Goal: Subscribe to service/newsletter

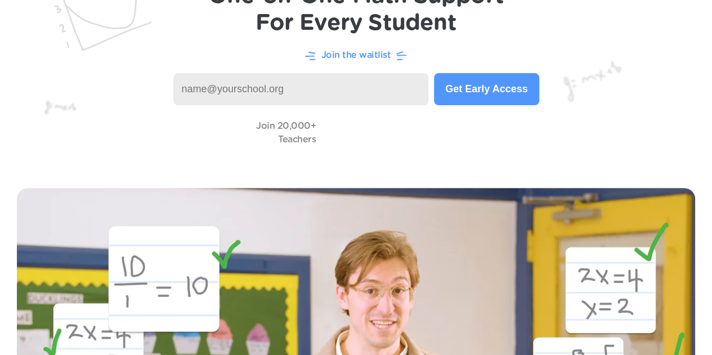
scroll to position [113, 0]
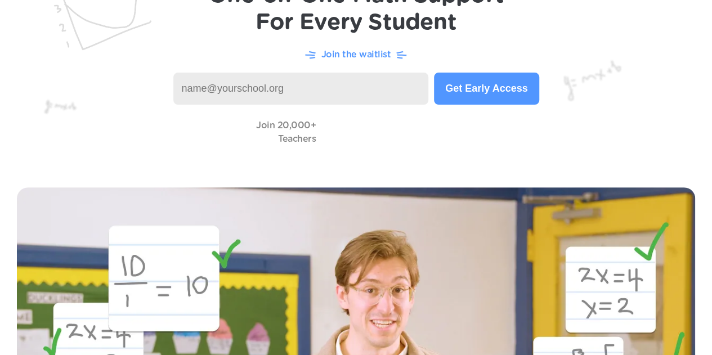
click at [319, 87] on input at bounding box center [301, 89] width 256 height 32
type input "[EMAIL_ADDRESS][DOMAIN_NAME]"
click at [485, 92] on button "Get Early Access" at bounding box center [486, 89] width 105 height 32
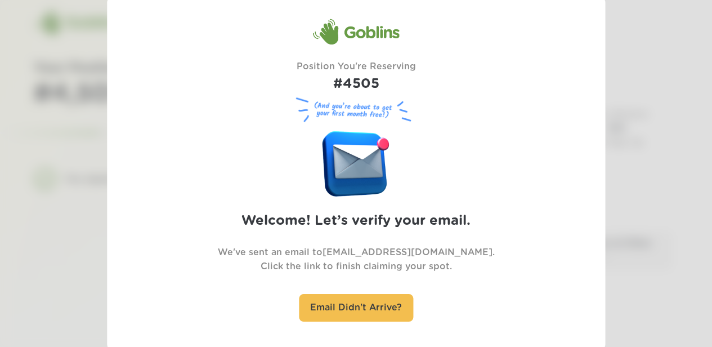
scroll to position [11, 0]
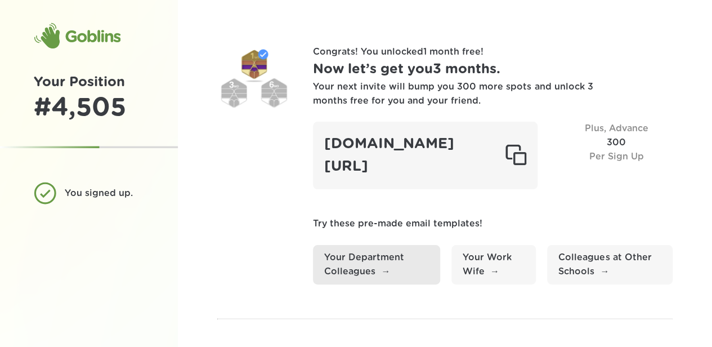
click at [339, 262] on link "Your Department Colleagues" at bounding box center [376, 264] width 127 height 39
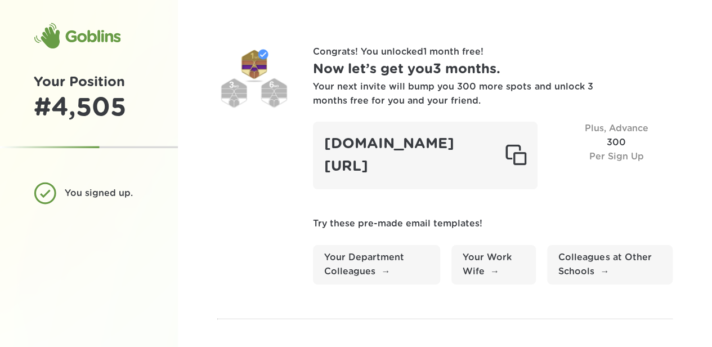
click at [584, 80] on div "Your next invite will bump you 300 more spots and unlock 3 months free for you …" at bounding box center [453, 94] width 281 height 28
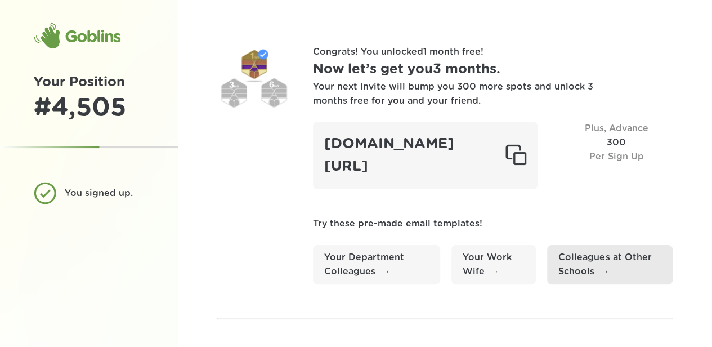
click at [606, 267] on link "Colleagues at Other Schools" at bounding box center [610, 264] width 126 height 39
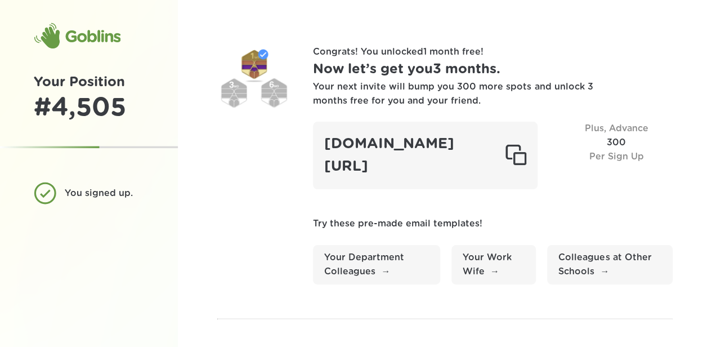
click at [517, 205] on div "Congrats! You unlocked 1 month free ! Now let’s get you 3 months . Your next in…" at bounding box center [493, 164] width 360 height 239
click at [481, 259] on link "Your Work Wife" at bounding box center [493, 264] width 84 height 39
